Goal: Navigation & Orientation: Find specific page/section

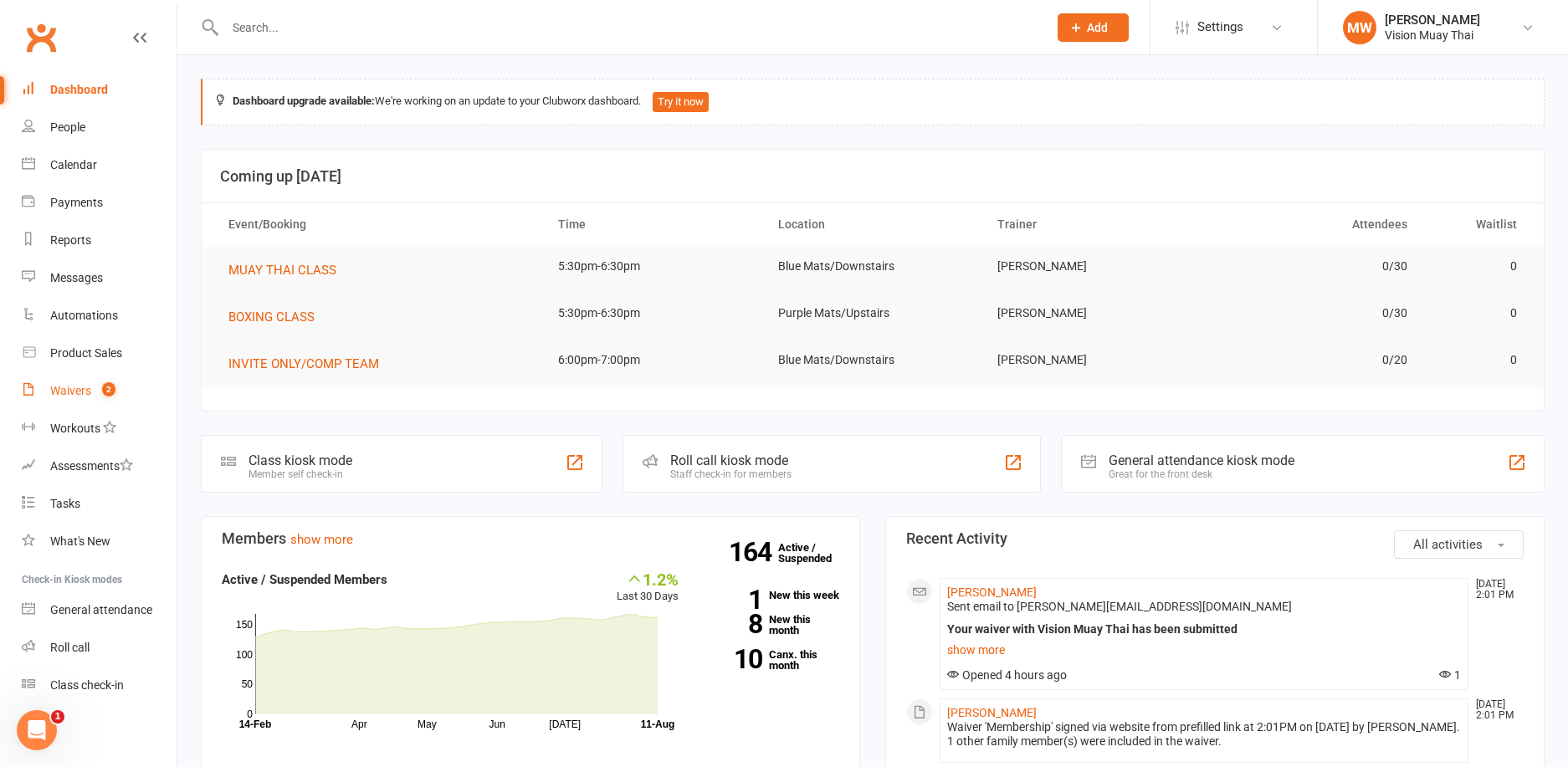
click at [92, 391] on link "Waivers 2" at bounding box center [99, 391] width 155 height 37
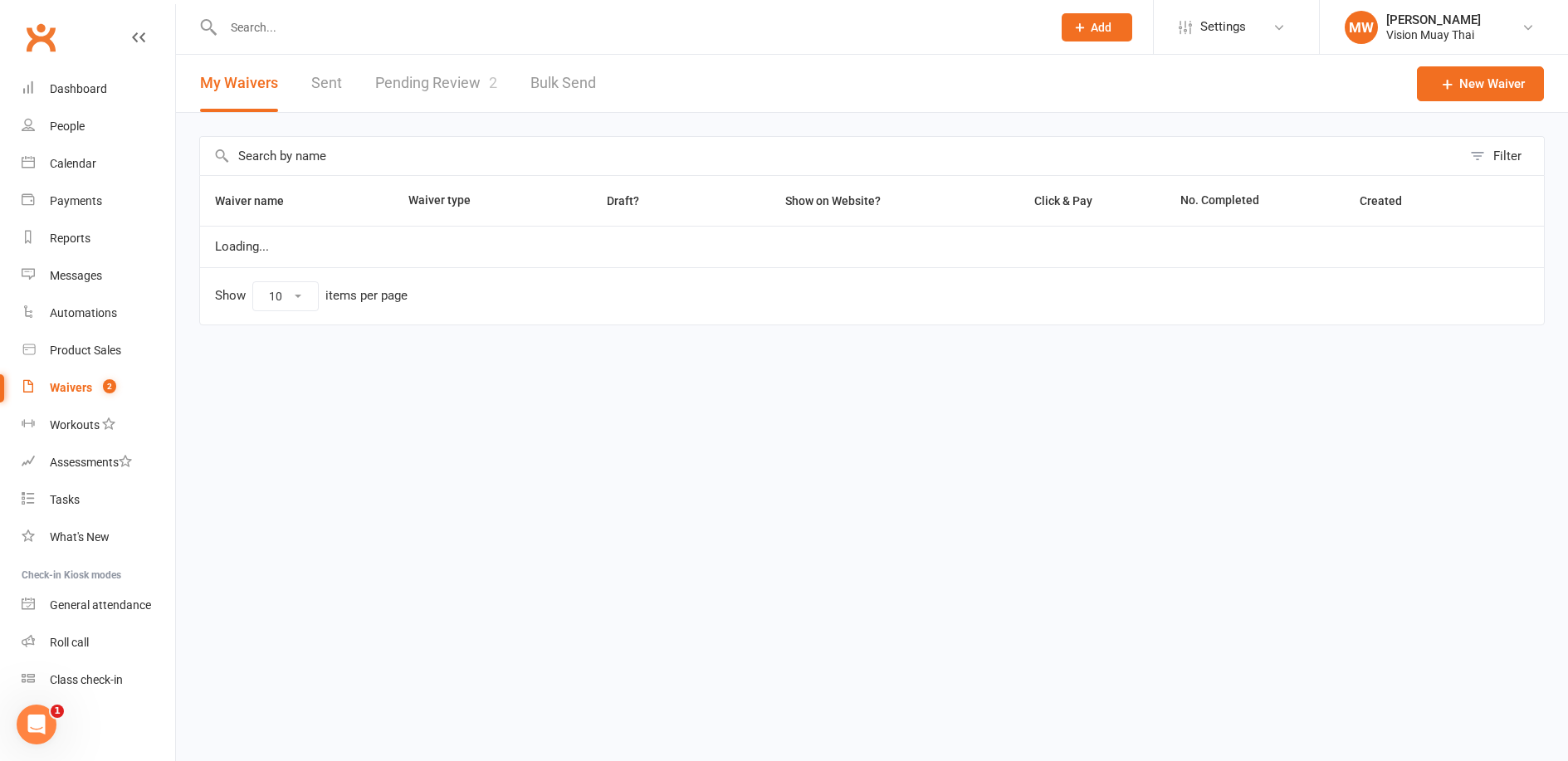
click at [429, 97] on link "Pending Review 2" at bounding box center [436, 83] width 122 height 57
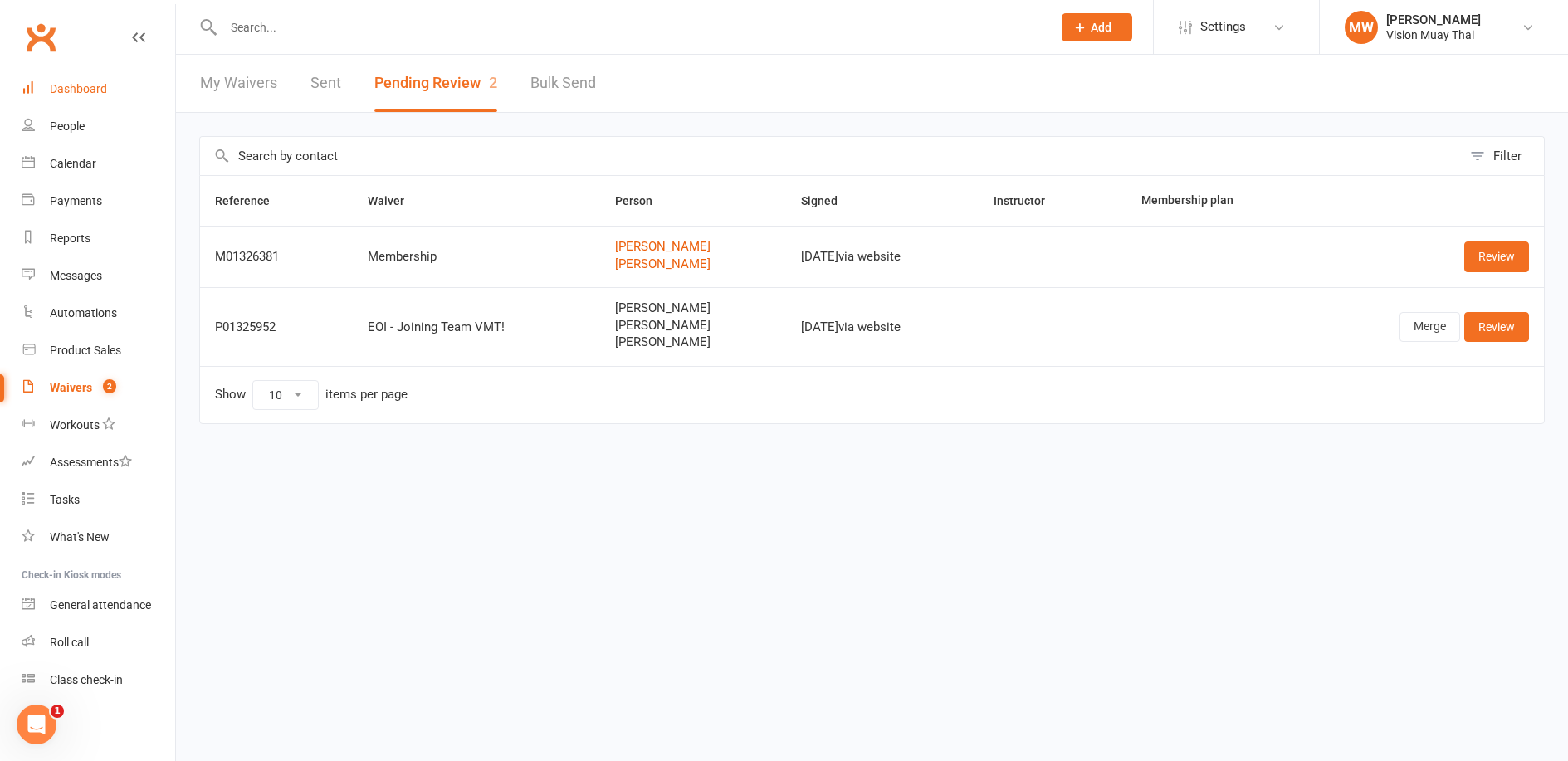
click at [80, 88] on div "Dashboard" at bounding box center [78, 88] width 57 height 13
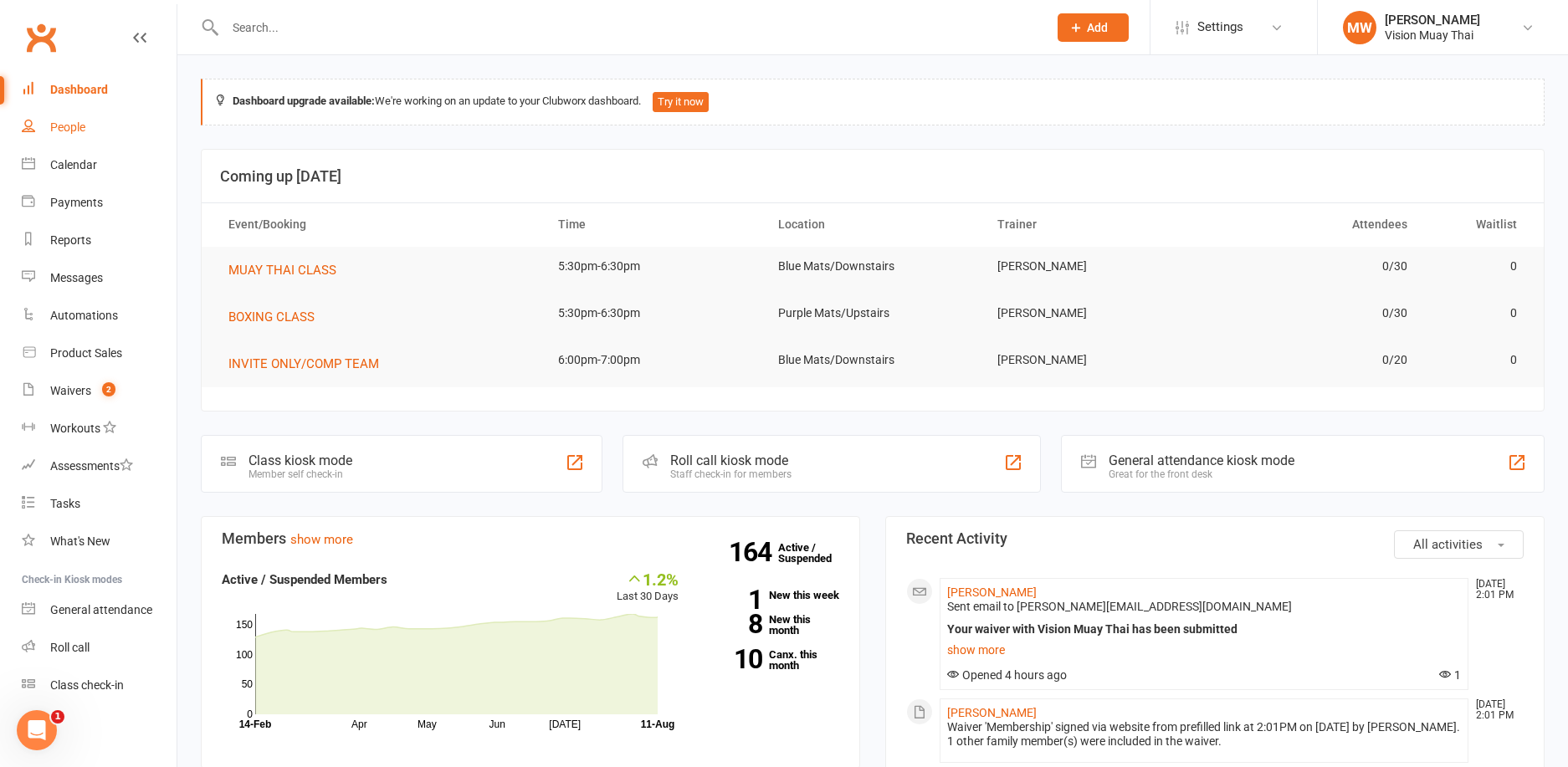
click at [69, 135] on link "People" at bounding box center [99, 127] width 155 height 37
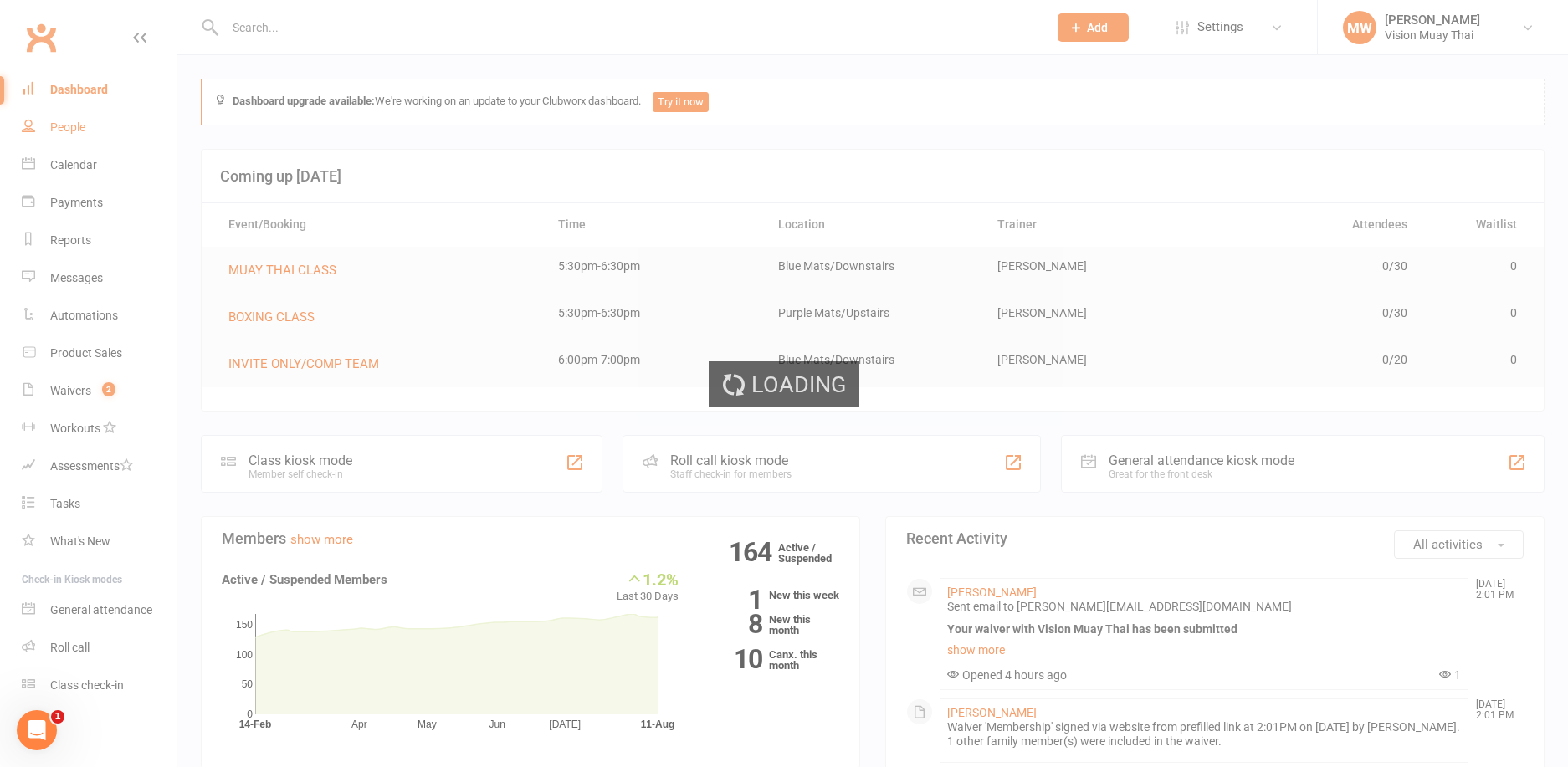
select select "100"
